Goal: Task Accomplishment & Management: Use online tool/utility

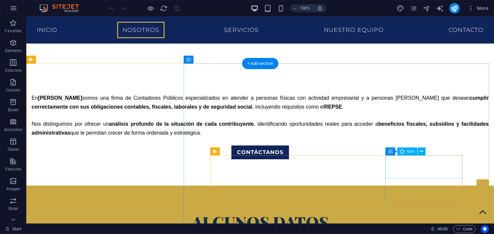
scroll to position [329, 0]
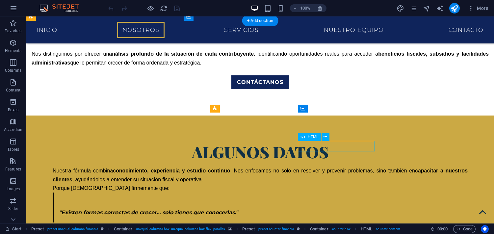
scroll to position [355, 0]
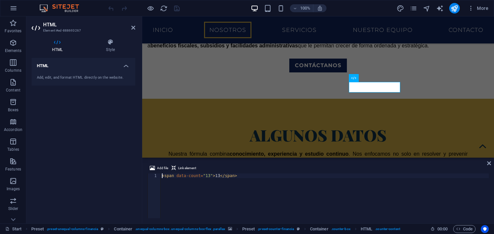
click at [206, 175] on div "< span data-count = "13" > 13 </ span >" at bounding box center [324, 200] width 328 height 54
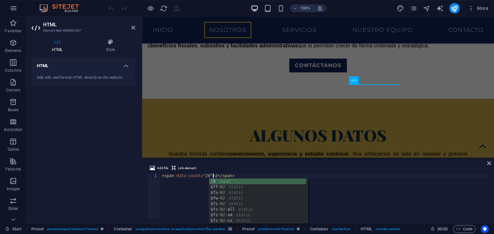
scroll to position [0, 4]
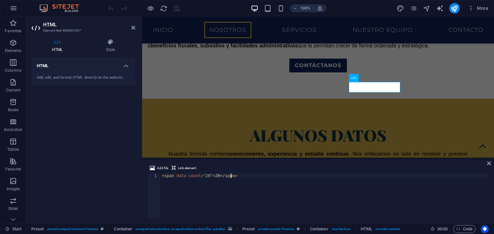
click at [356, 178] on div "< span data-count = "20" > 20 </ span >" at bounding box center [324, 200] width 328 height 54
type textarea "<span data-count="20">20</span>"
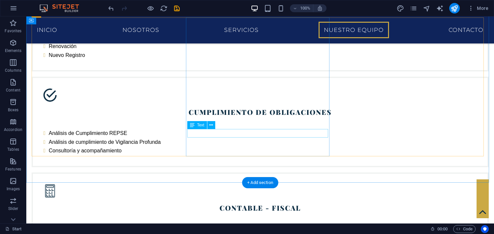
scroll to position [1324, 0]
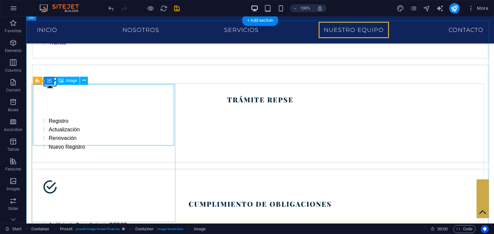
scroll to position [1345, 0]
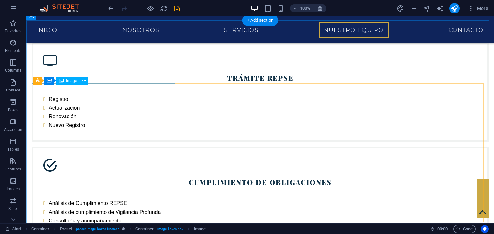
select select "px"
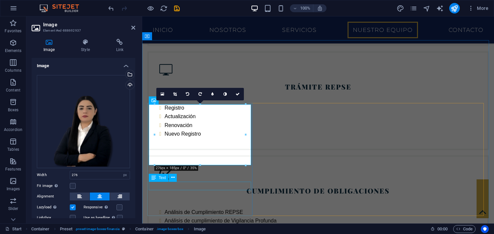
drag, startPoint x: 341, startPoint y: 183, endPoint x: 201, endPoint y: 183, distance: 139.4
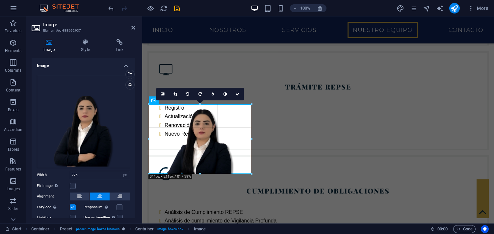
type input "311"
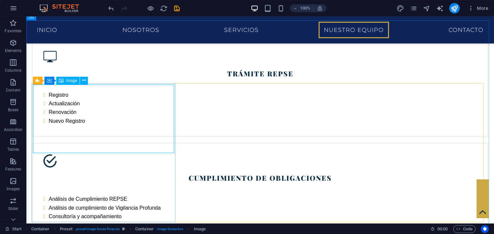
click at [66, 82] on div "Image" at bounding box center [67, 81] width 23 height 8
click at [66, 82] on span "Image" at bounding box center [71, 81] width 11 height 4
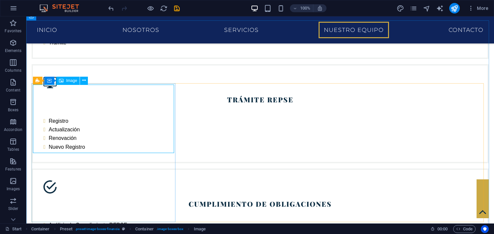
scroll to position [1345, 0]
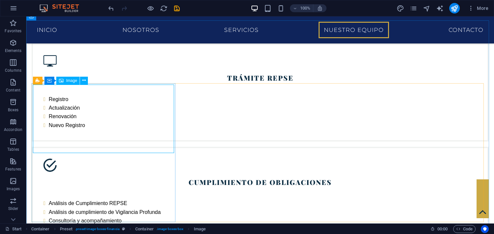
select select "px"
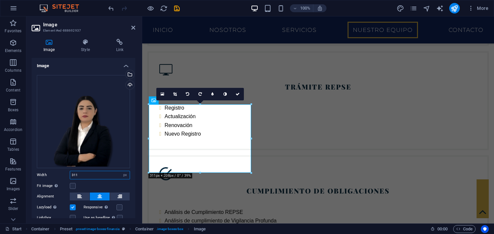
click at [110, 171] on input "311" at bounding box center [100, 175] width 60 height 8
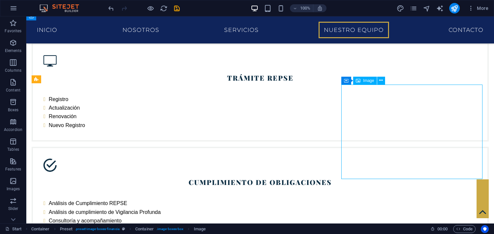
scroll to position [1324, 0]
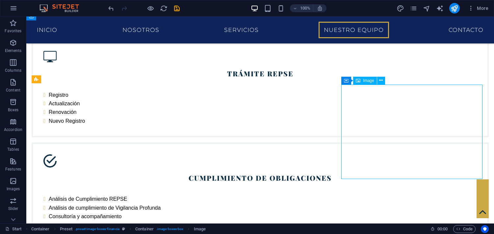
select select "%"
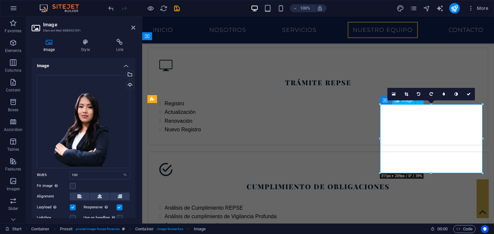
scroll to position [1345, 0]
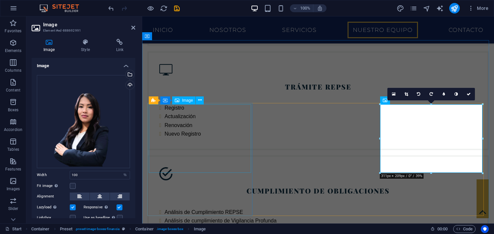
select select "px"
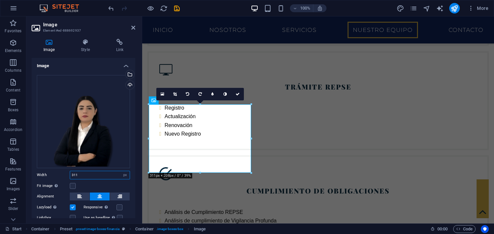
click at [79, 173] on input "311" at bounding box center [100, 175] width 60 height 8
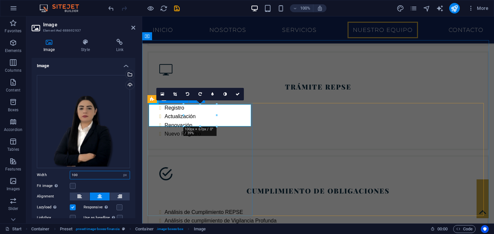
type input "100"
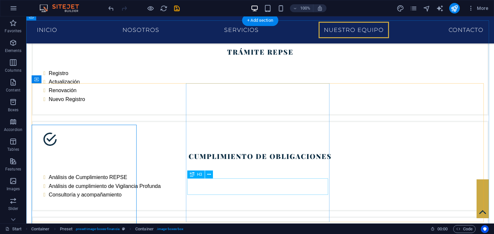
scroll to position [1324, 0]
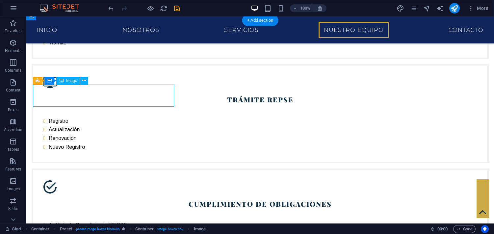
scroll to position [1345, 0]
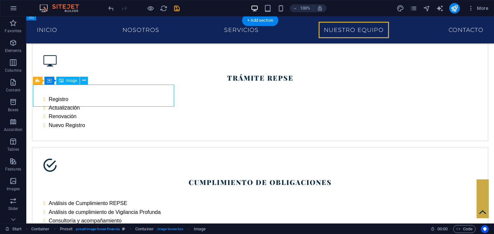
select select "px"
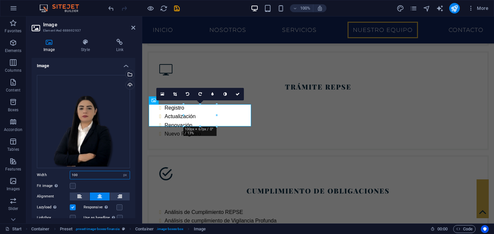
click at [99, 174] on input "100" at bounding box center [100, 175] width 60 height 8
type input "500"
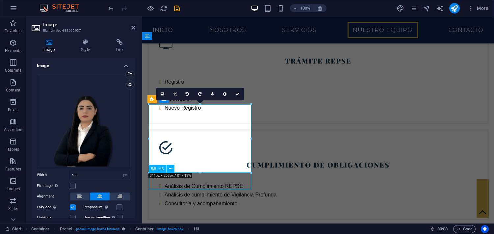
scroll to position [1324, 0]
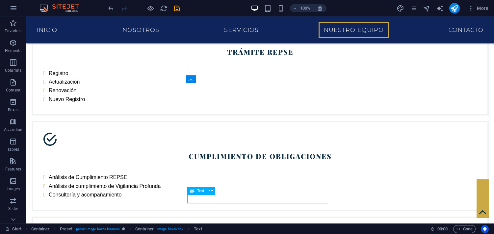
scroll to position [1324, 0]
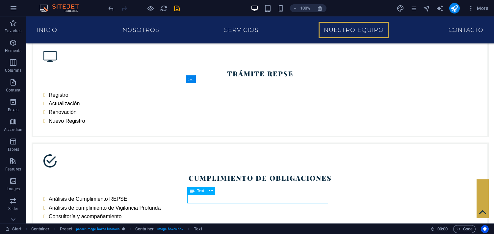
drag, startPoint x: 285, startPoint y: 201, endPoint x: 170, endPoint y: 201, distance: 115.8
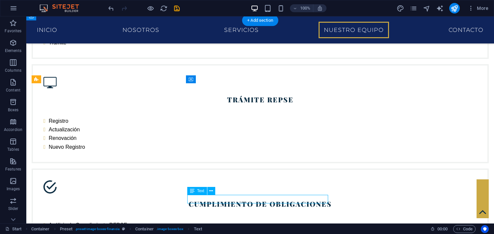
scroll to position [1345, 0]
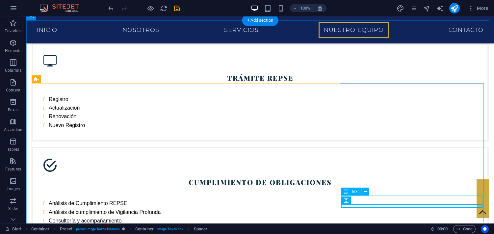
scroll to position [1324, 0]
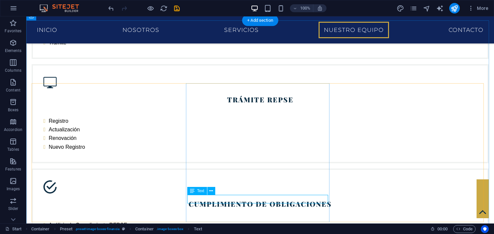
scroll to position [1345, 0]
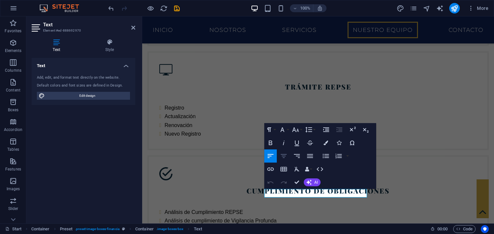
click at [284, 156] on icon "button" at bounding box center [284, 156] width 6 height 4
click at [411, 189] on div "Text" at bounding box center [396, 185] width 32 height 8
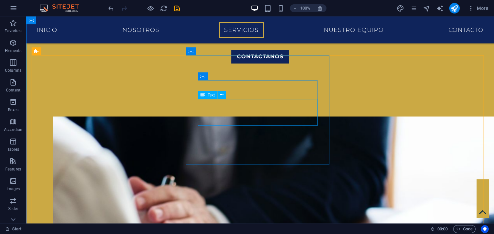
scroll to position [578, 0]
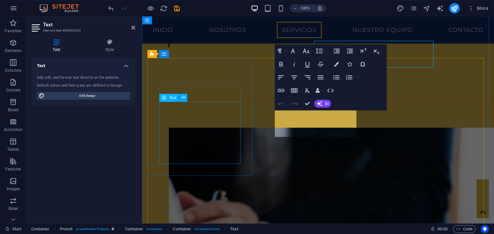
scroll to position [639, 0]
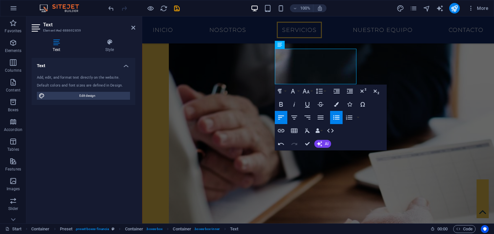
scroll to position [705, 0]
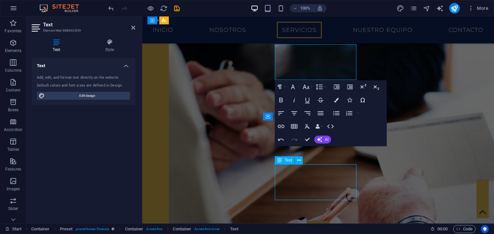
scroll to position [644, 0]
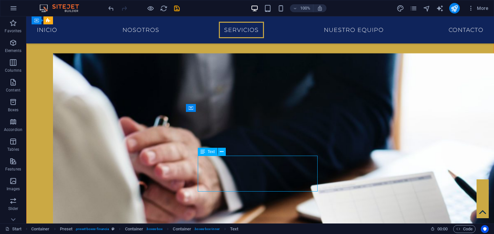
scroll to position [705, 0]
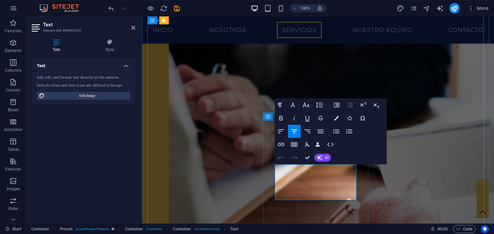
drag, startPoint x: 300, startPoint y: 179, endPoint x: 285, endPoint y: 178, distance: 14.5
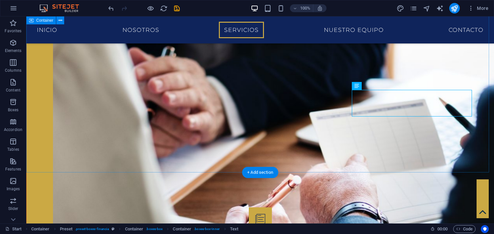
scroll to position [644, 0]
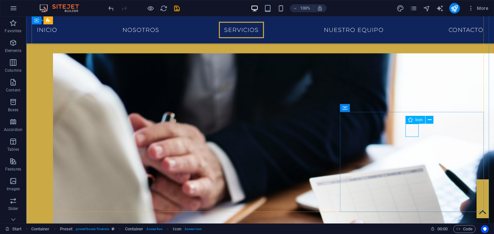
click at [417, 119] on span "Icon" at bounding box center [419, 120] width 8 height 4
select select "xMidYMid"
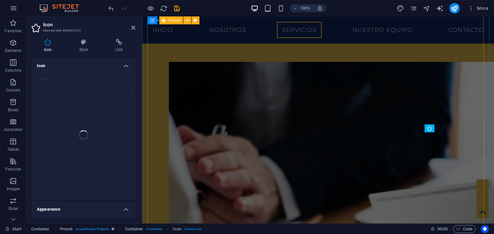
scroll to position [705, 0]
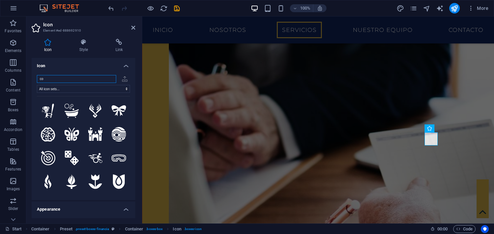
type input "c"
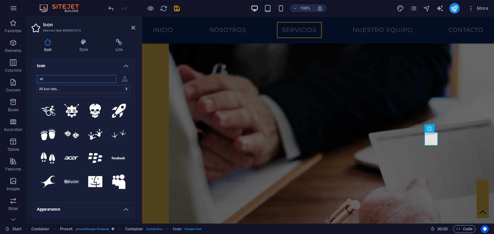
type input "a"
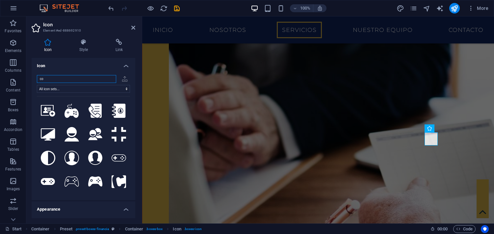
type input "c"
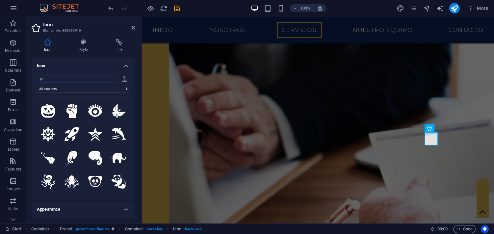
type input "per"
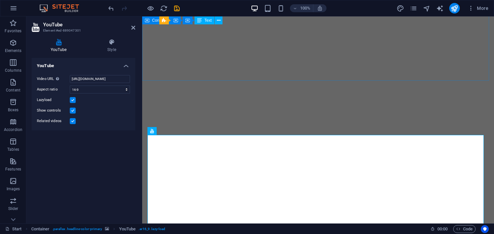
select select "ar16_9"
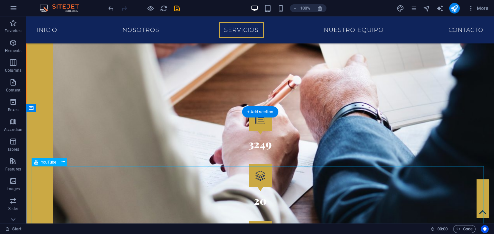
scroll to position [820, 0]
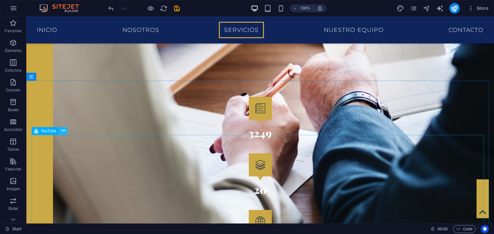
click at [62, 133] on icon at bounding box center [64, 130] width 4 height 7
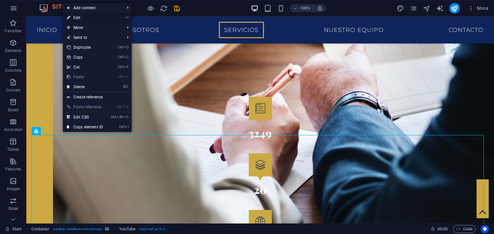
click at [109, 17] on li "⏎ Edit" at bounding box center [97, 18] width 69 height 10
click at [79, 15] on link "⏎ Edit" at bounding box center [85, 18] width 44 height 10
select select "ar16_9"
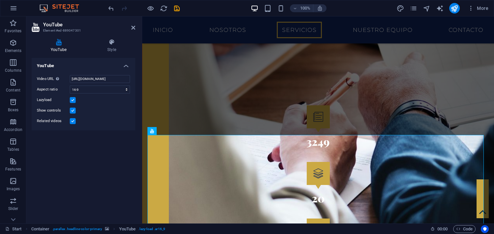
scroll to position [890, 0]
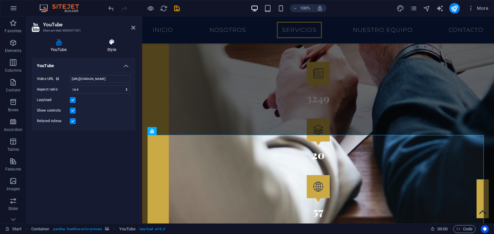
click at [99, 45] on h4 "Style" at bounding box center [111, 46] width 47 height 14
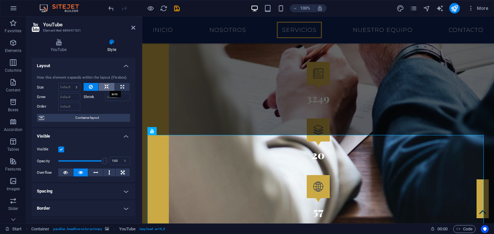
click at [104, 89] on icon at bounding box center [106, 87] width 5 height 8
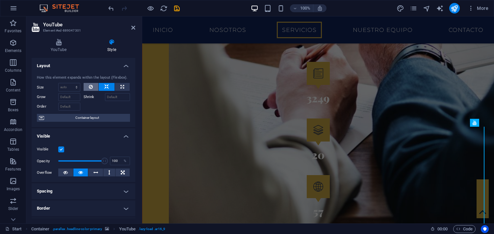
click at [89, 86] on icon at bounding box center [91, 87] width 4 height 8
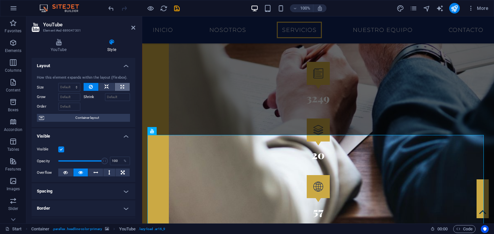
click at [121, 85] on icon at bounding box center [122, 87] width 4 height 8
click at [84, 90] on button at bounding box center [91, 87] width 15 height 8
select select "DISABLED_OPTION_VALUE"
click at [76, 86] on select "Default auto px % 1/1 1/2 1/3 1/4 1/5 1/6 1/7 1/8 1/9 1/10" at bounding box center [69, 87] width 21 height 8
click at [98, 108] on div at bounding box center [107, 106] width 47 height 10
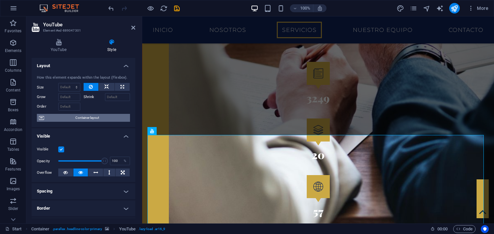
click at [98, 119] on span "Container layout" at bounding box center [87, 118] width 82 height 8
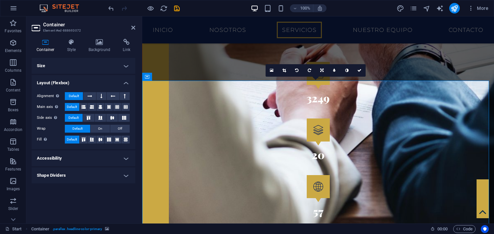
click at [117, 65] on h4 "Size" at bounding box center [84, 66] width 104 height 16
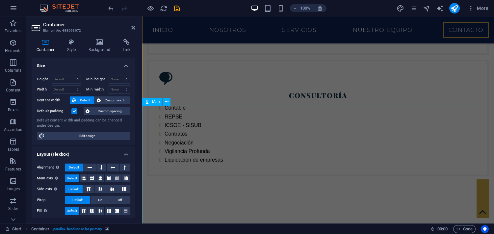
scroll to position [1648, 0]
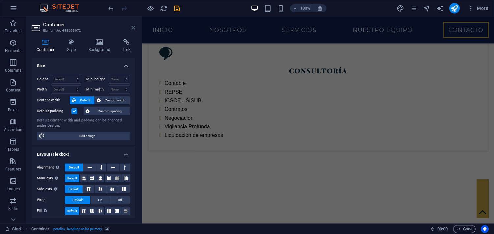
click at [133, 29] on icon at bounding box center [133, 27] width 4 height 5
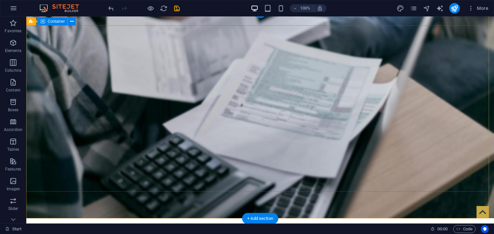
scroll to position [0, 0]
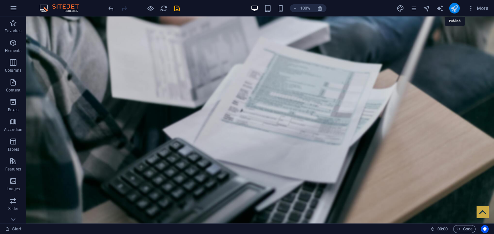
click at [453, 8] on icon "publish" at bounding box center [454, 9] width 8 height 8
